Goal: Information Seeking & Learning: Learn about a topic

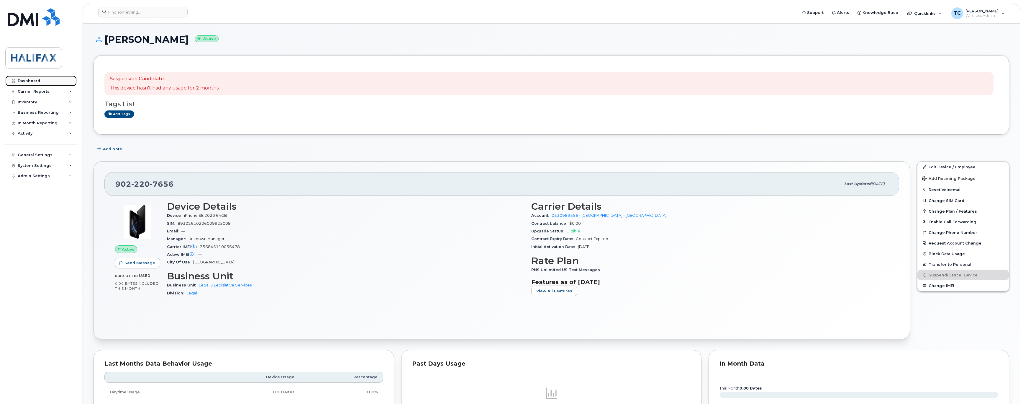
click at [27, 77] on link "Dashboard" at bounding box center [40, 81] width 71 height 11
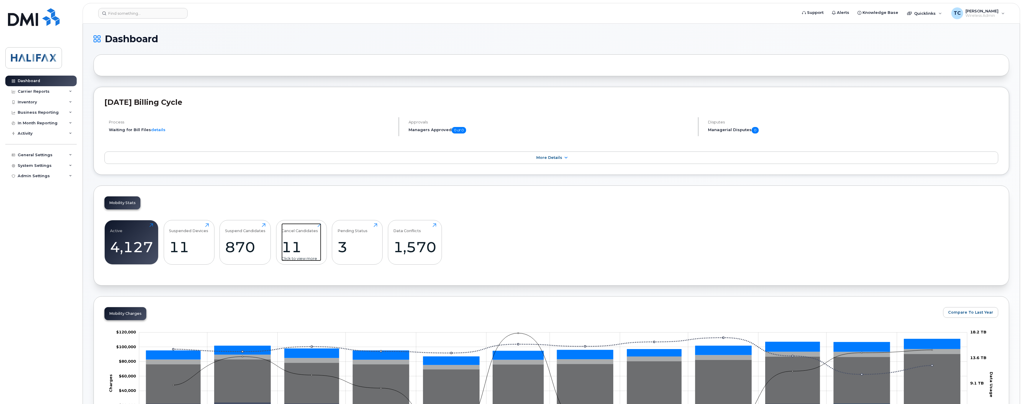
click at [299, 246] on div "11" at bounding box center [301, 246] width 40 height 17
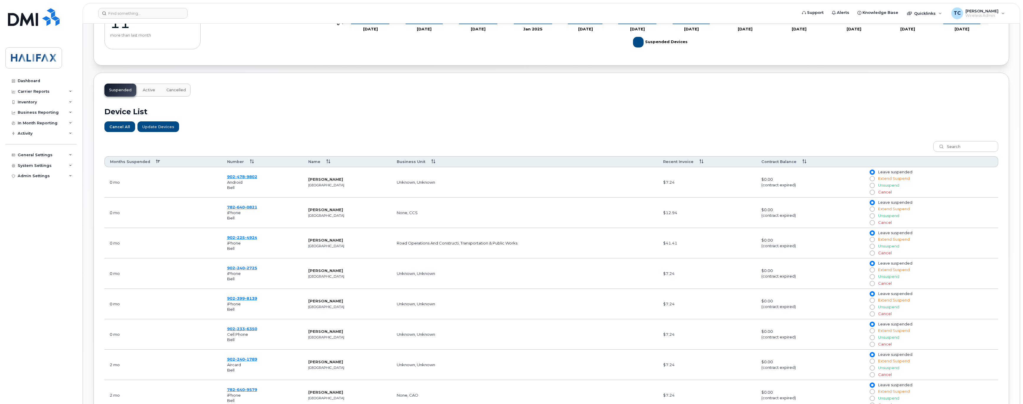
scroll to position [133, 0]
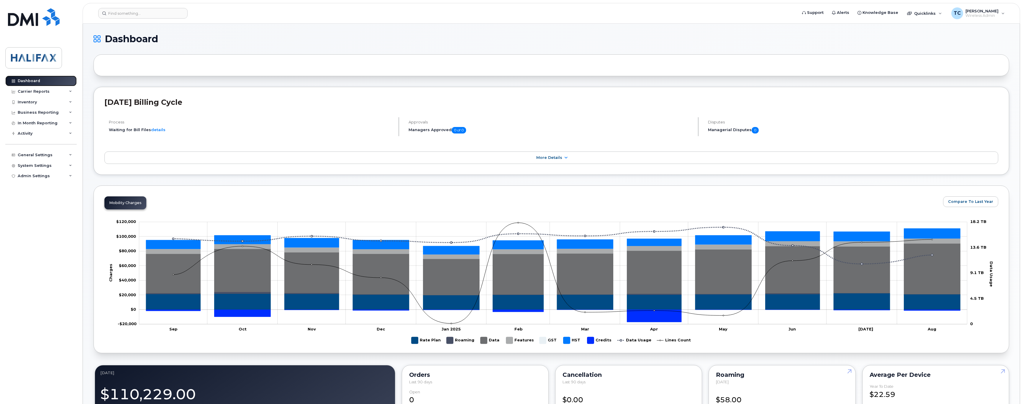
click at [31, 77] on link "Dashboard" at bounding box center [40, 81] width 71 height 11
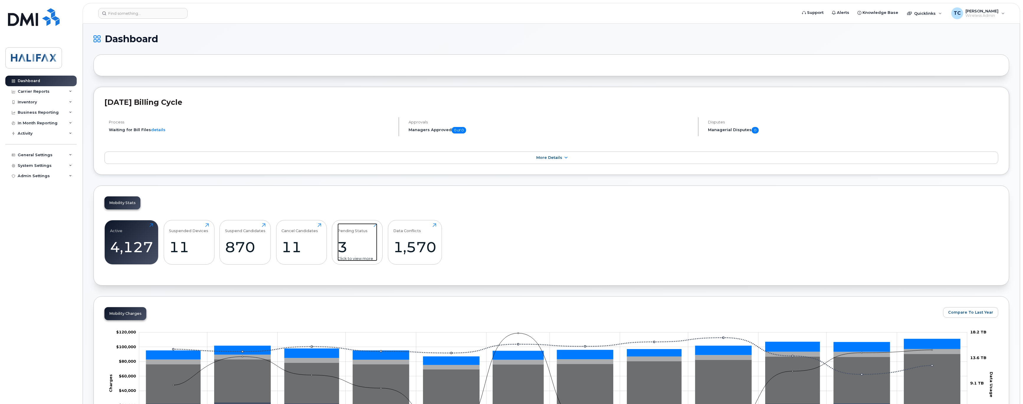
click at [356, 237] on div "Pending Status 3 Click to view more" at bounding box center [357, 242] width 40 height 38
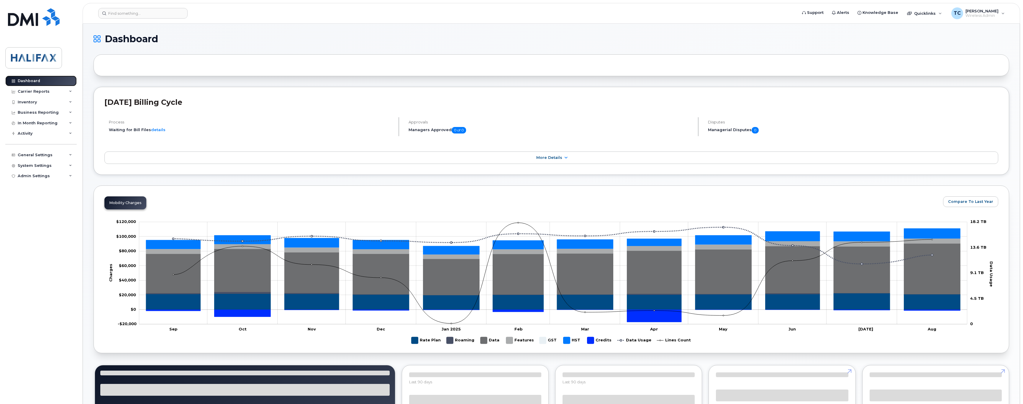
click at [31, 81] on div "Dashboard" at bounding box center [29, 80] width 22 height 5
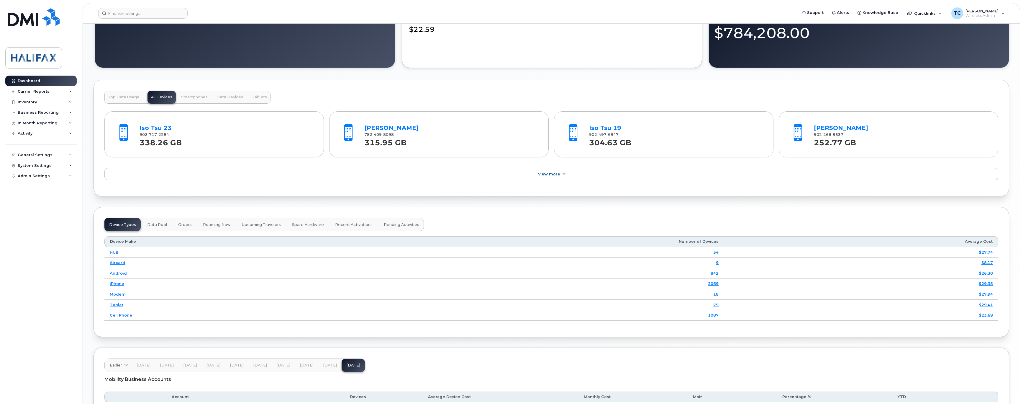
scroll to position [575, 0]
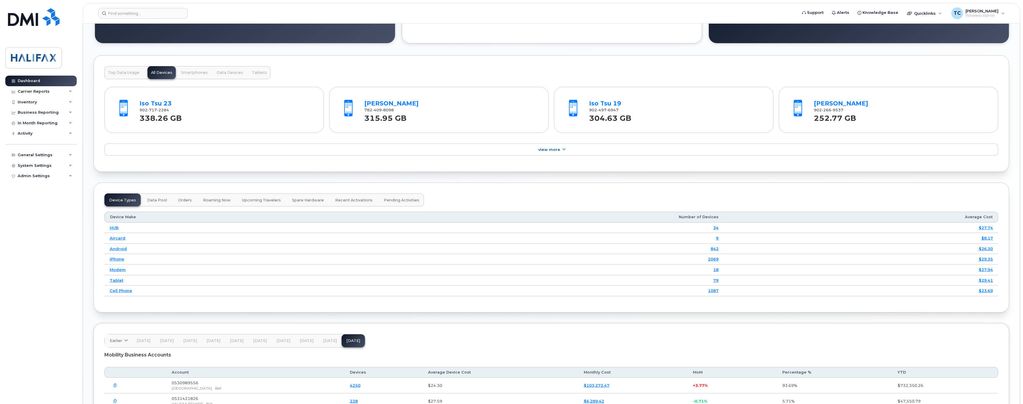
click at [116, 73] on button "Top Data Usage" at bounding box center [123, 72] width 39 height 13
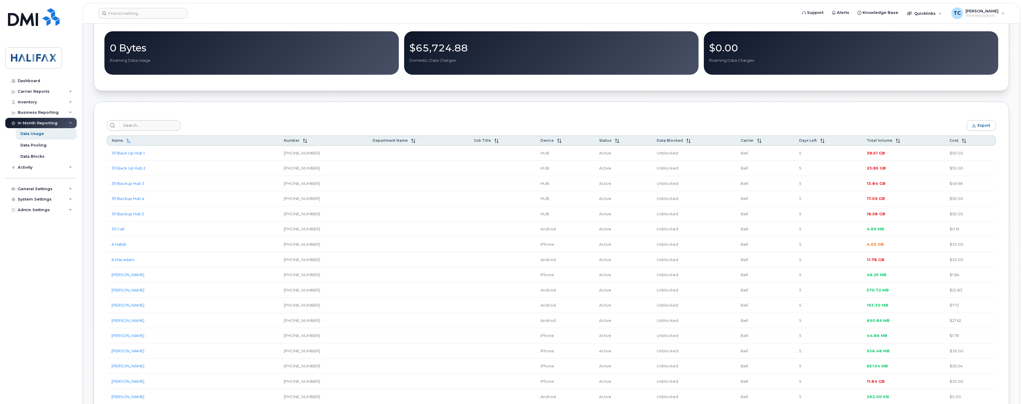
scroll to position [133, 0]
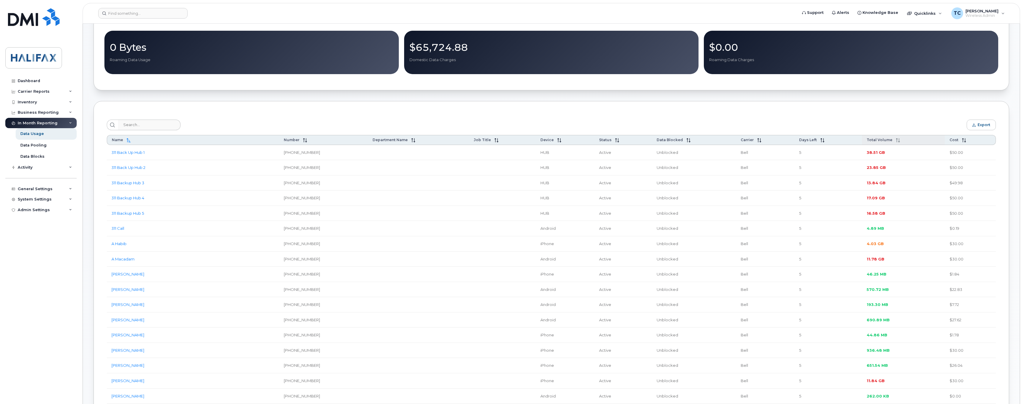
click at [896, 142] on icon at bounding box center [898, 140] width 4 height 4
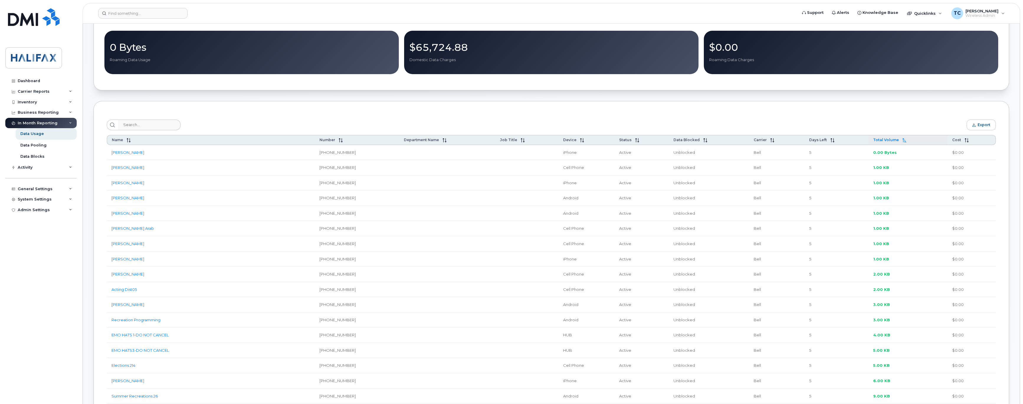
click at [903, 142] on icon at bounding box center [904, 140] width 4 height 4
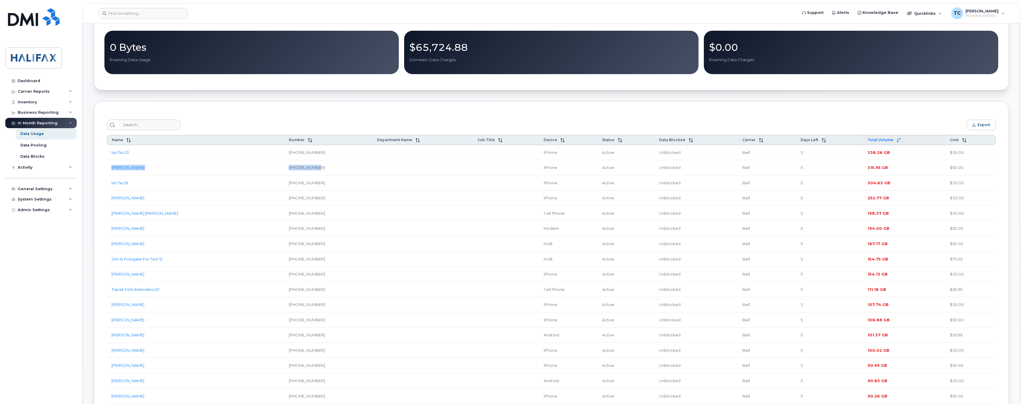
drag, startPoint x: 319, startPoint y: 170, endPoint x: 112, endPoint y: 173, distance: 207.1
click at [112, 173] on tr "Melissa Scanlan 782-409-8098 iPhone Active Unblocked Bell 5 315.95 GB $50.00" at bounding box center [551, 167] width 889 height 15
copy tr "Melissa Scanlan 782-409-8098"
click at [133, 170] on link "[PERSON_NAME]" at bounding box center [127, 167] width 33 height 5
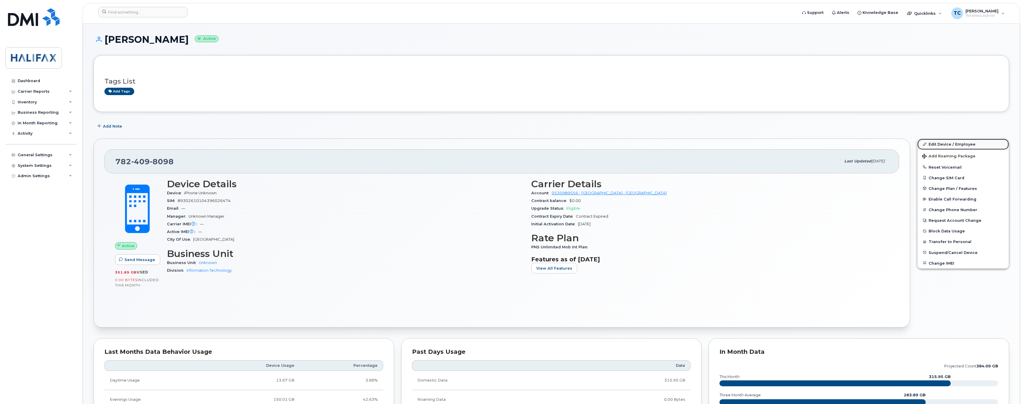
click at [947, 145] on link "Edit Device / Employee" at bounding box center [962, 144] width 91 height 11
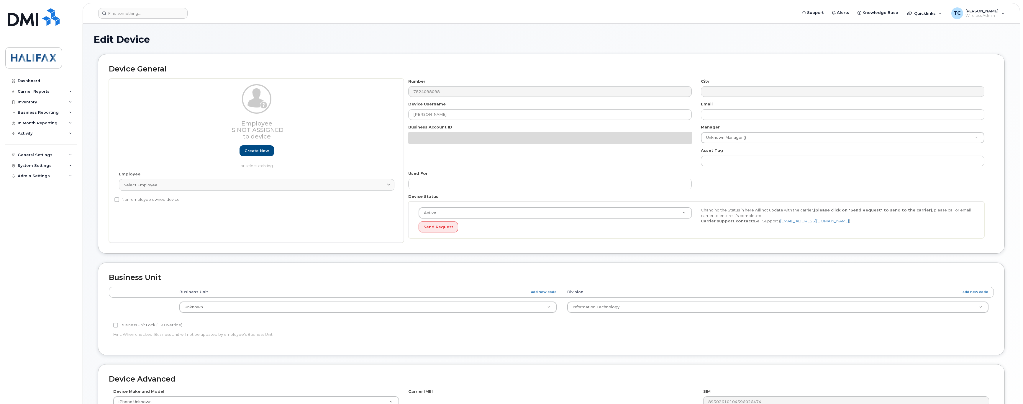
select select "29637074"
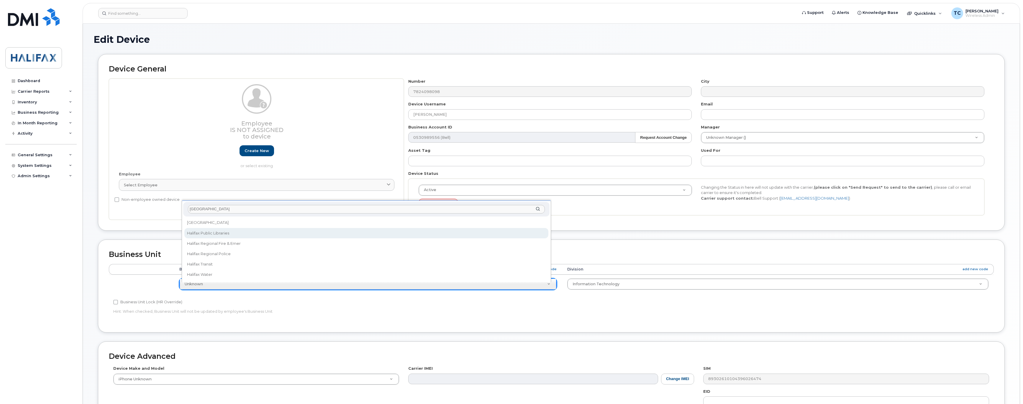
type input "halifax"
select select "29637105"
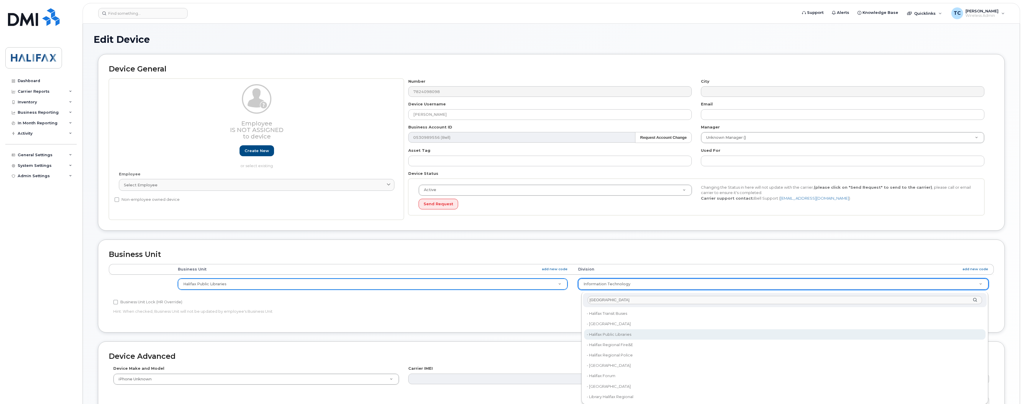
type input "halifax"
type input "29670248"
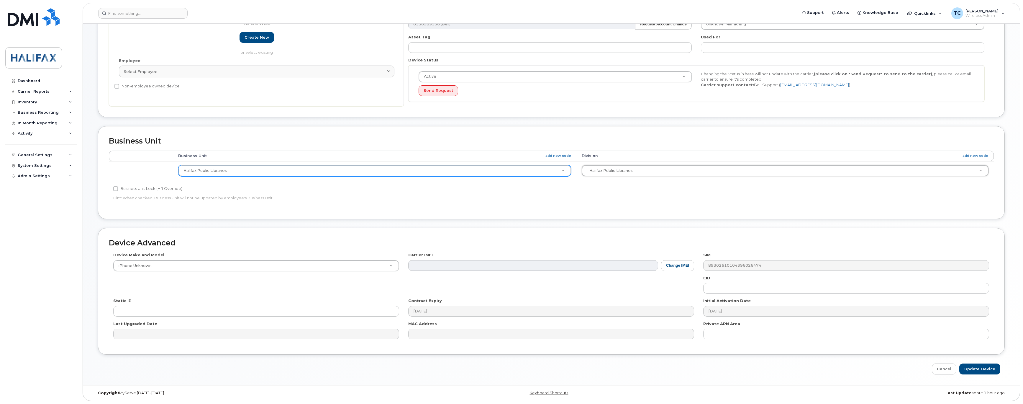
scroll to position [117, 0]
click at [978, 369] on input "Update Device" at bounding box center [979, 368] width 41 height 11
type input "Saving..."
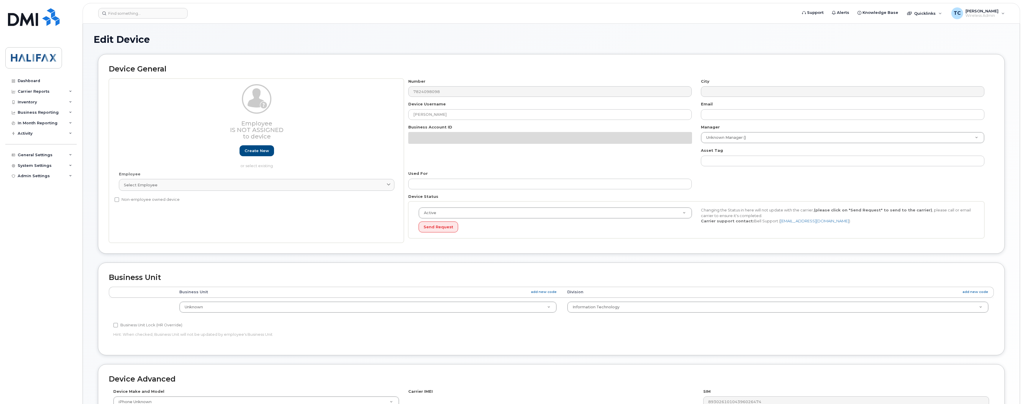
select select "29637074"
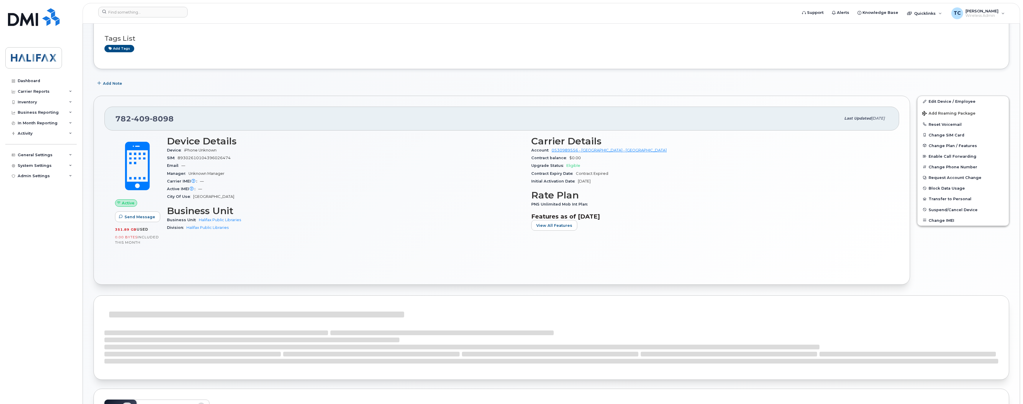
scroll to position [44, 0]
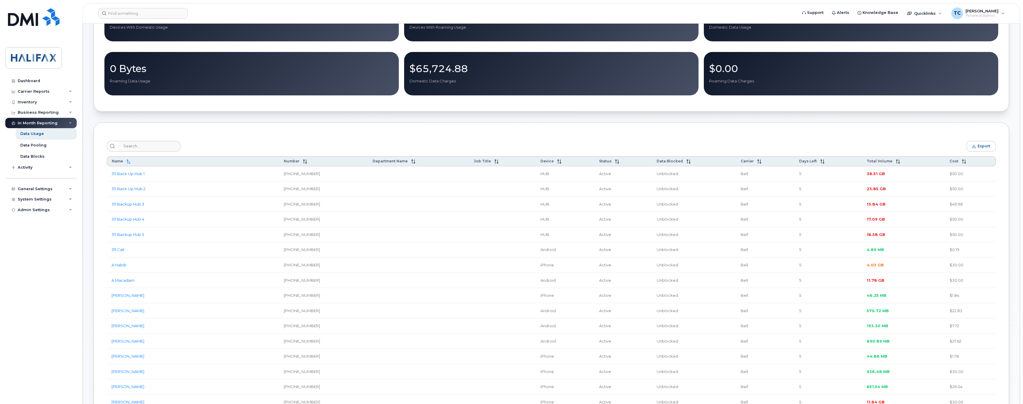
scroll to position [133, 0]
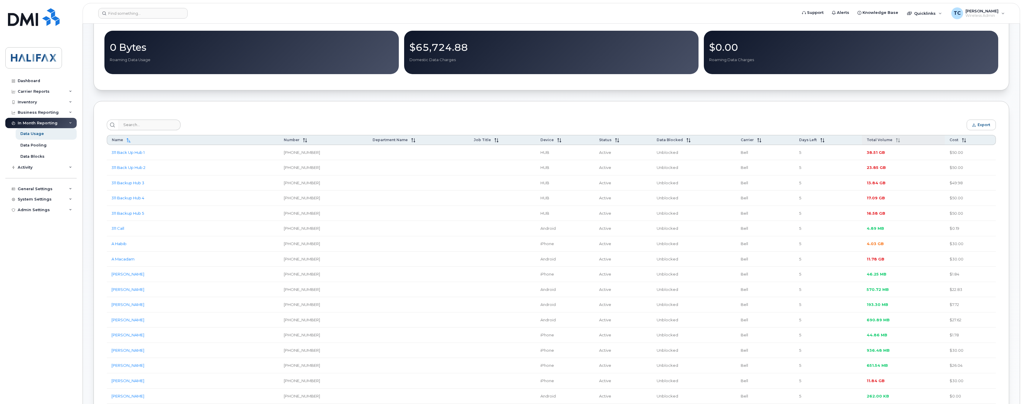
click at [896, 142] on icon at bounding box center [898, 140] width 4 height 4
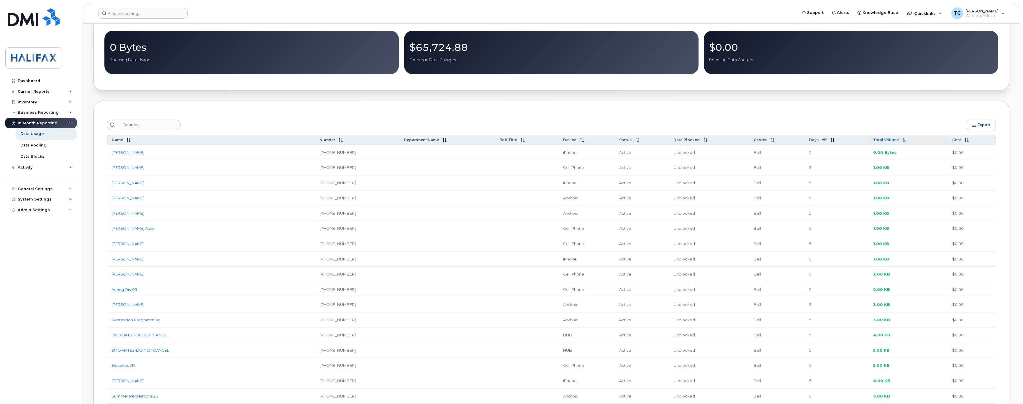
click at [902, 141] on icon at bounding box center [904, 140] width 4 height 4
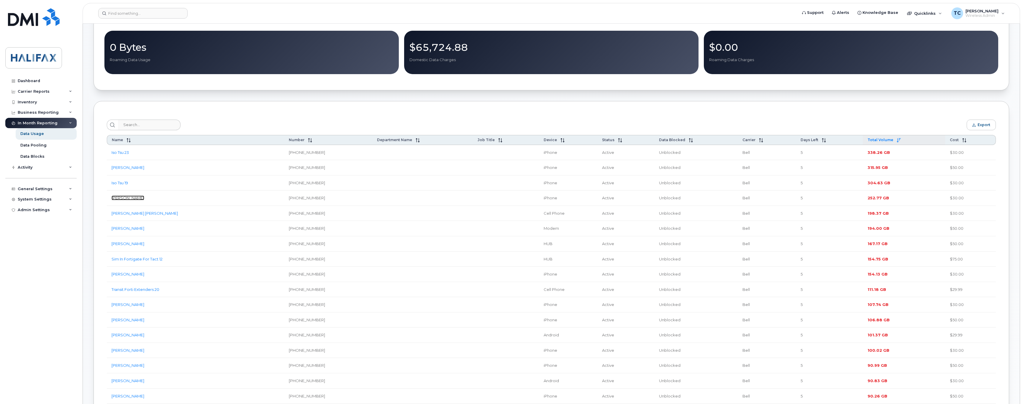
click at [123, 200] on link "[PERSON_NAME]" at bounding box center [127, 197] width 33 height 5
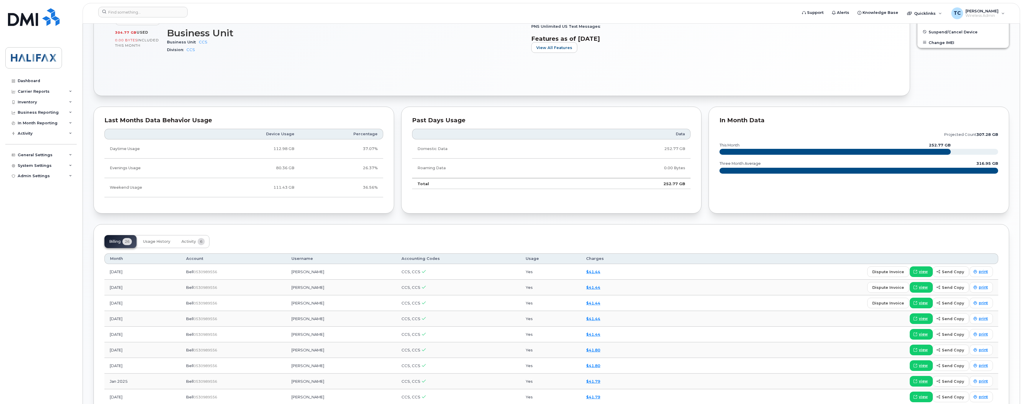
scroll to position [221, 0]
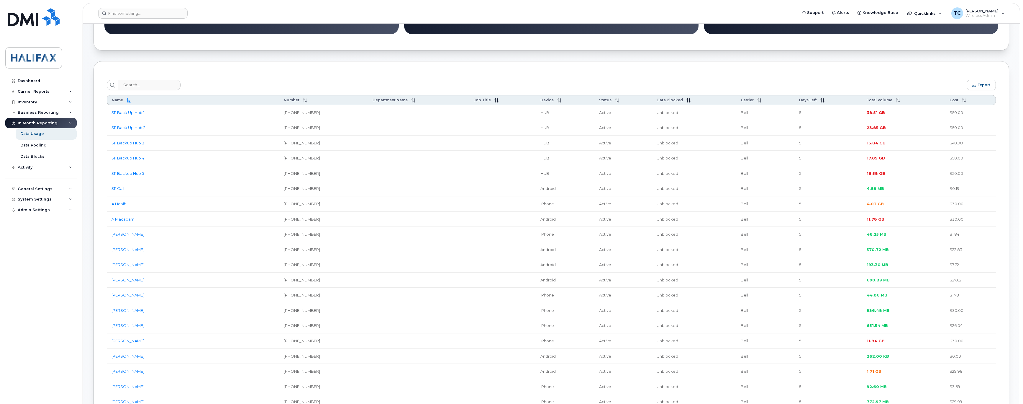
scroll to position [177, 0]
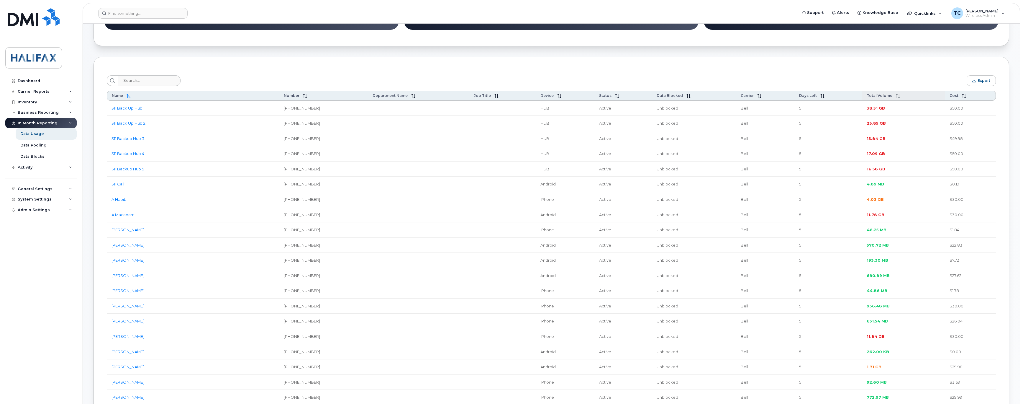
click at [892, 97] on span at bounding box center [896, 95] width 8 height 5
click at [883, 97] on span "Total Volume" at bounding box center [886, 95] width 26 height 4
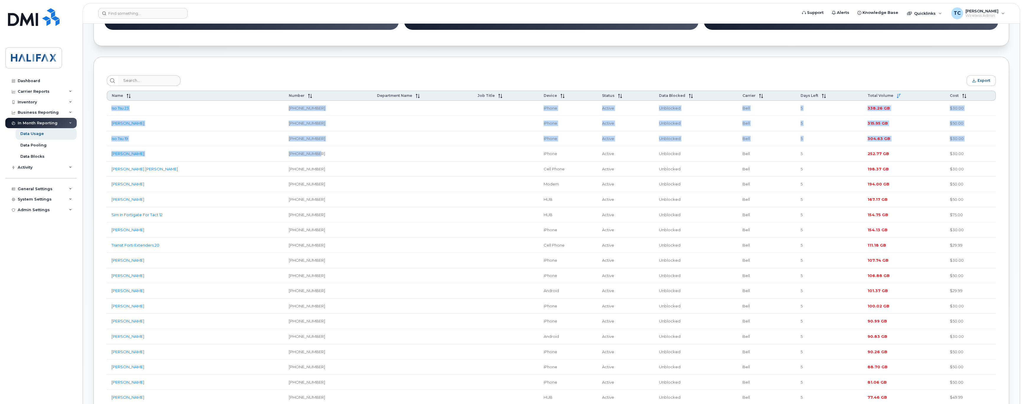
drag, startPoint x: 106, startPoint y: 155, endPoint x: 334, endPoint y: 157, distance: 227.7
click at [334, 158] on td "902-266-9537" at bounding box center [328, 153] width 88 height 15
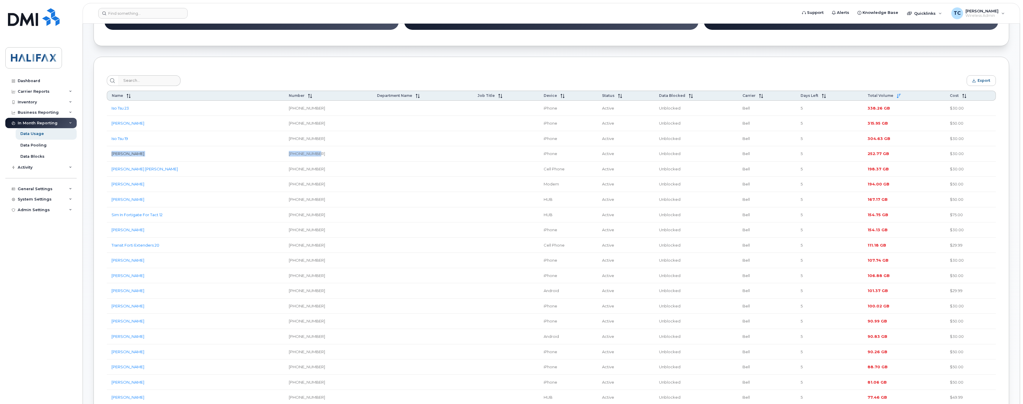
drag, startPoint x: 338, startPoint y: 160, endPoint x: 111, endPoint y: 157, distance: 226.8
click at [111, 157] on tr "Jean Mahe 902-266-9537 iPhone Active Unblocked Bell 5 252.77 GB $30.00" at bounding box center [551, 153] width 889 height 15
copy tr "Jean Mahe 902-266-9537"
click at [379, 175] on td at bounding box center [422, 168] width 101 height 15
drag, startPoint x: 333, startPoint y: 172, endPoint x: 110, endPoint y: 172, distance: 223.0
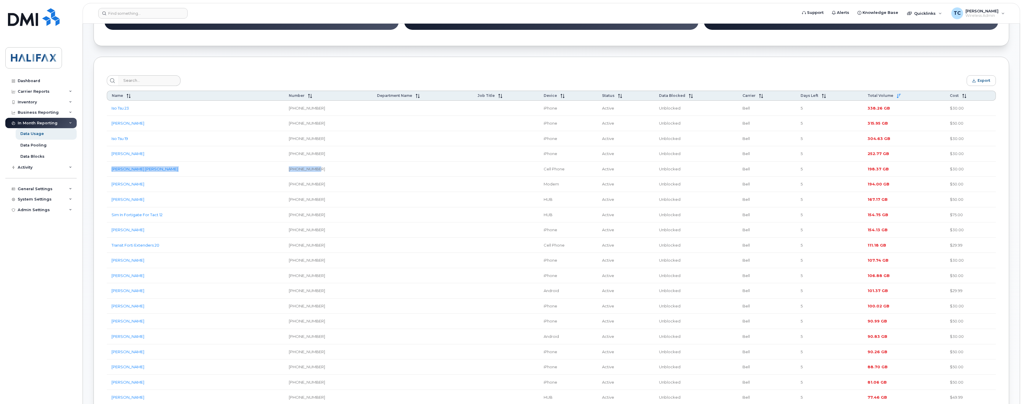
click at [110, 172] on tr "Malafa Okoh 902-221-8782 Cell Phone Active Unblocked Bell 5 198.37 GB $30.00" at bounding box center [551, 168] width 889 height 15
copy tr "Malafa Okoh 902-221-8782"
drag, startPoint x: 903, startPoint y: 172, endPoint x: 865, endPoint y: 173, distance: 38.1
click at [865, 173] on td "198.37 GB" at bounding box center [904, 168] width 82 height 15
copy span "198.37 GB"
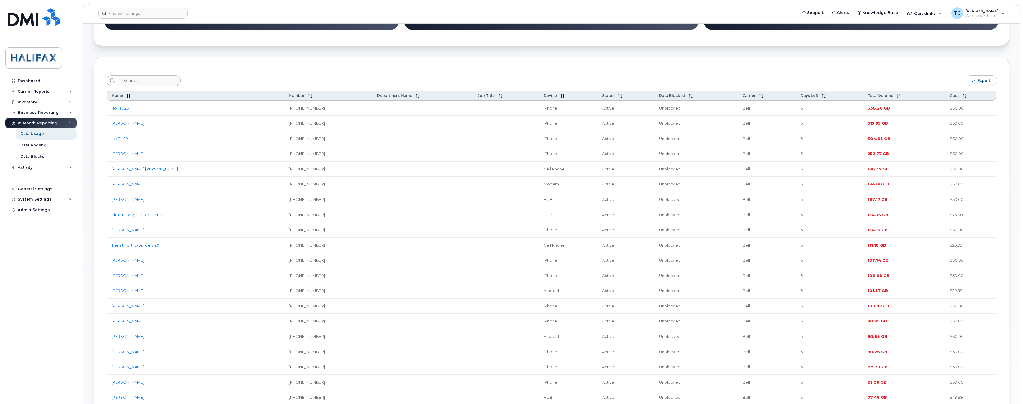
click at [150, 187] on td "Rob Mullane" at bounding box center [195, 183] width 177 height 15
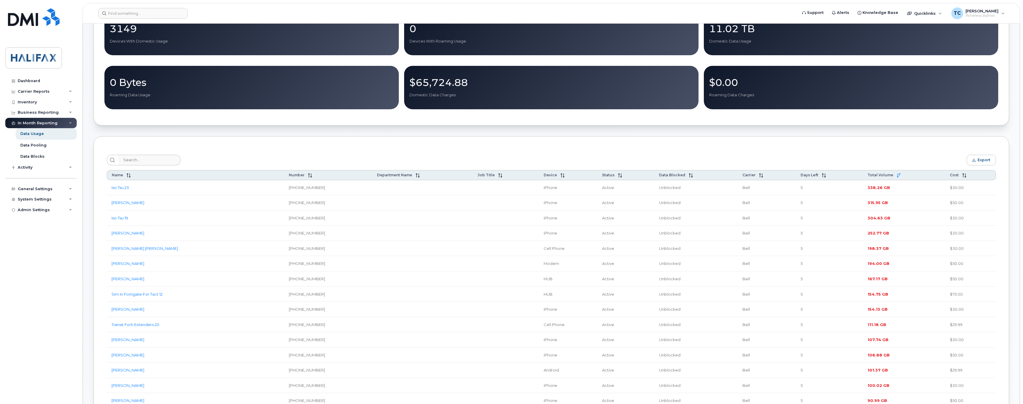
scroll to position [0, 0]
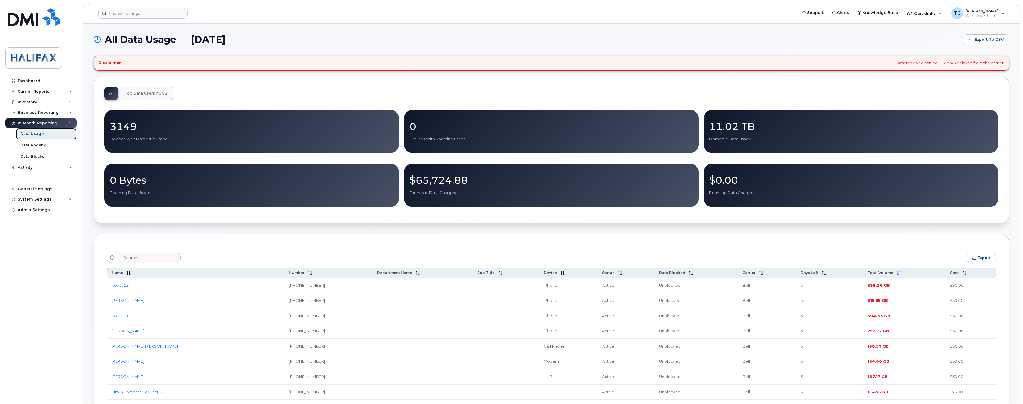
click at [30, 134] on div "Data Usage" at bounding box center [32, 133] width 24 height 5
click at [896, 274] on icon at bounding box center [898, 273] width 4 height 4
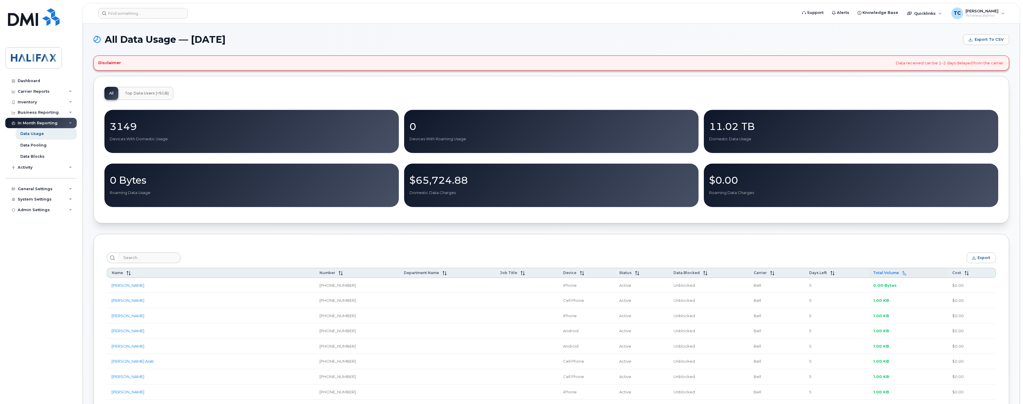
click at [902, 275] on icon at bounding box center [904, 273] width 4 height 4
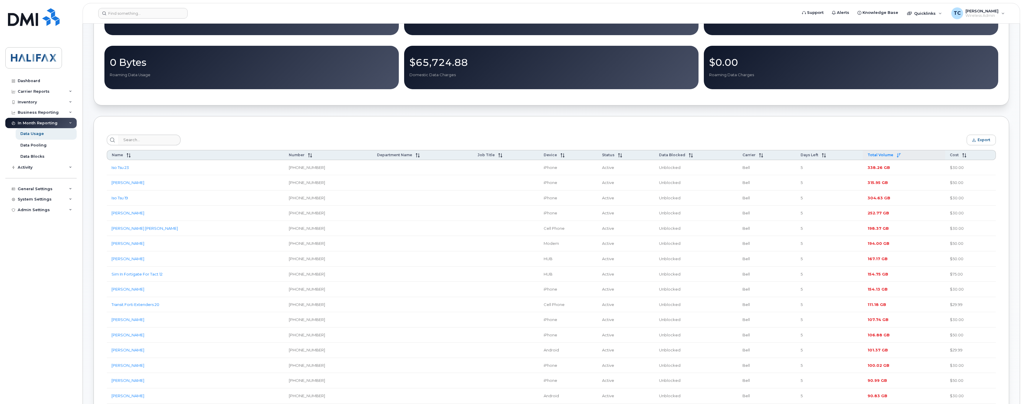
scroll to position [133, 0]
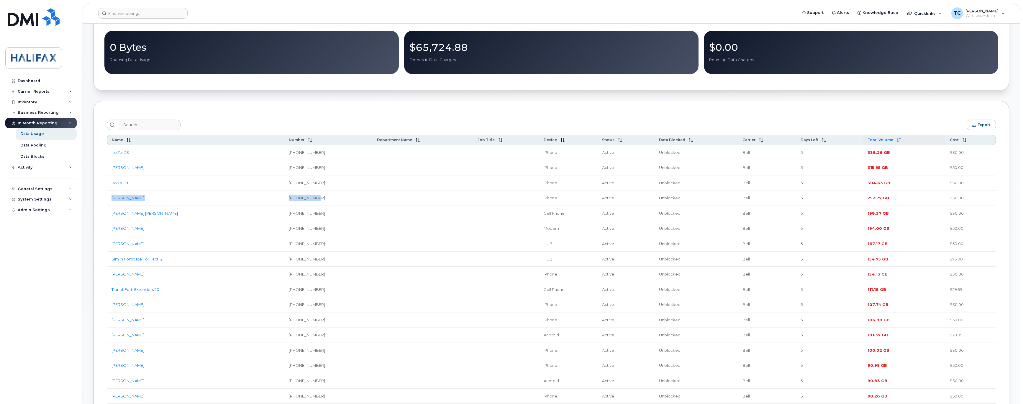
drag, startPoint x: 329, startPoint y: 200, endPoint x: 110, endPoint y: 204, distance: 218.9
click at [110, 204] on tr "Jean Mahe 902-266-9537 iPhone Active Unblocked Bell 5 252.77 GB $30.00" at bounding box center [551, 197] width 889 height 15
copy tr "Jean Mahe 902-266-9537"
